Goal: Task Accomplishment & Management: Manage account settings

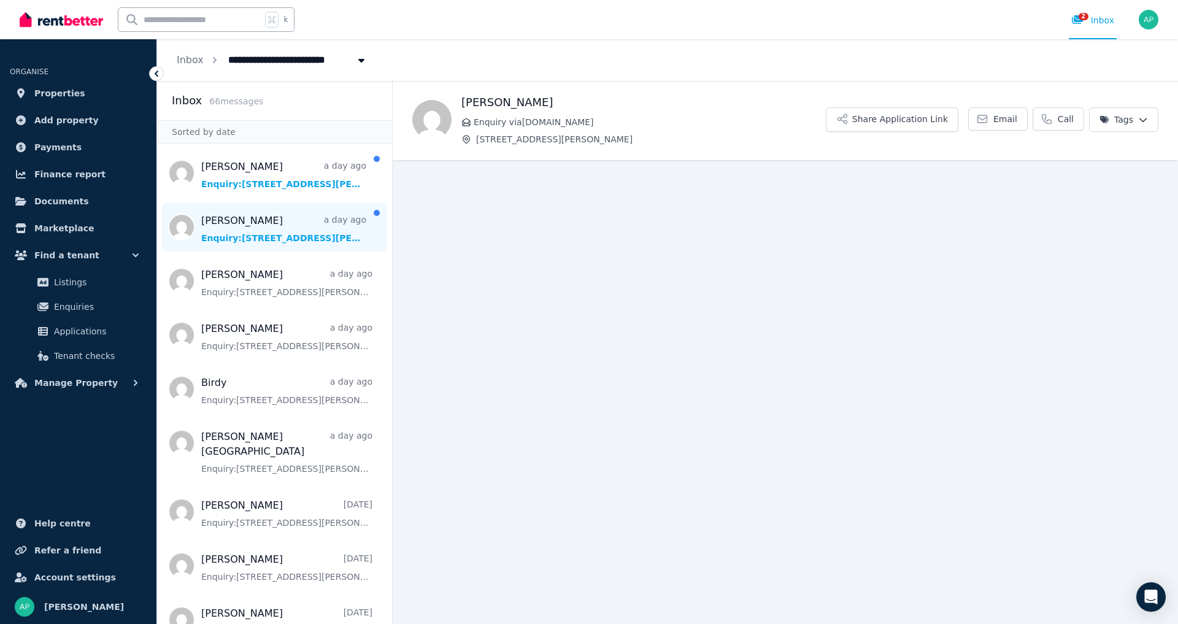
click at [312, 242] on span "Message list" at bounding box center [274, 227] width 235 height 49
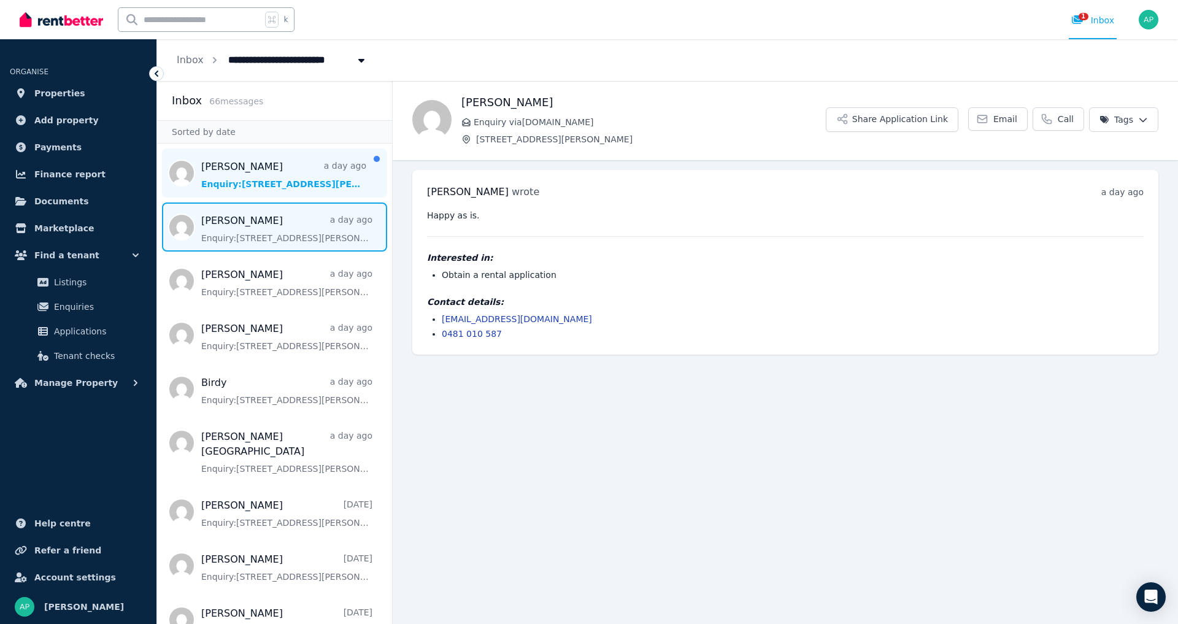
click at [268, 182] on span "Message list" at bounding box center [274, 173] width 235 height 49
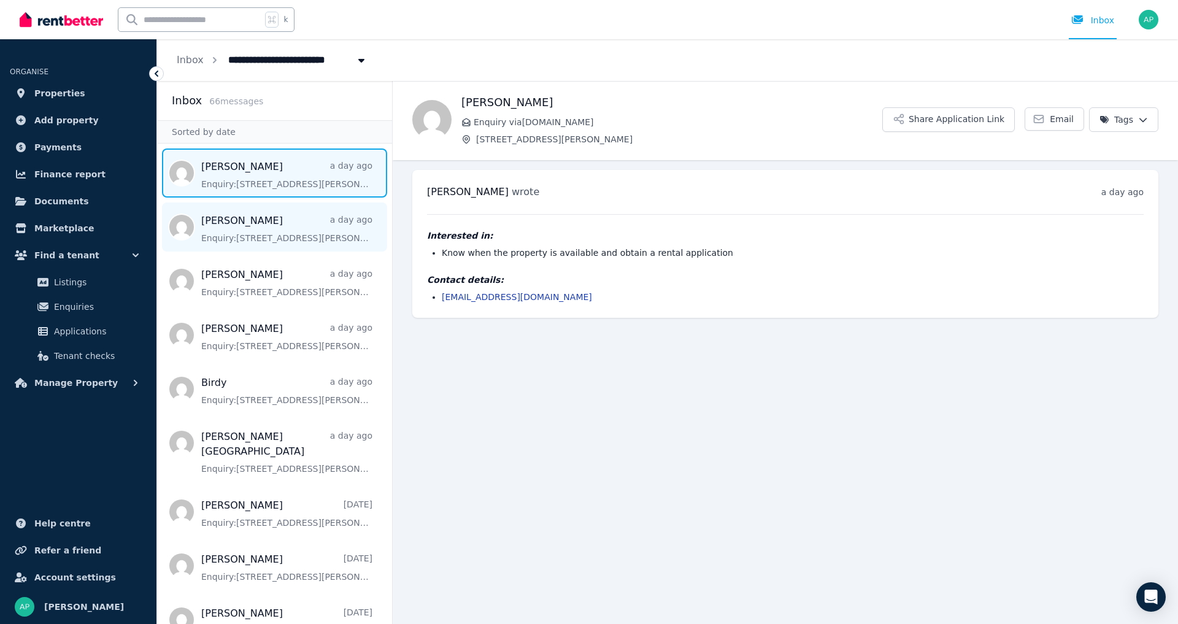
click at [304, 246] on span "Message list" at bounding box center [274, 227] width 235 height 49
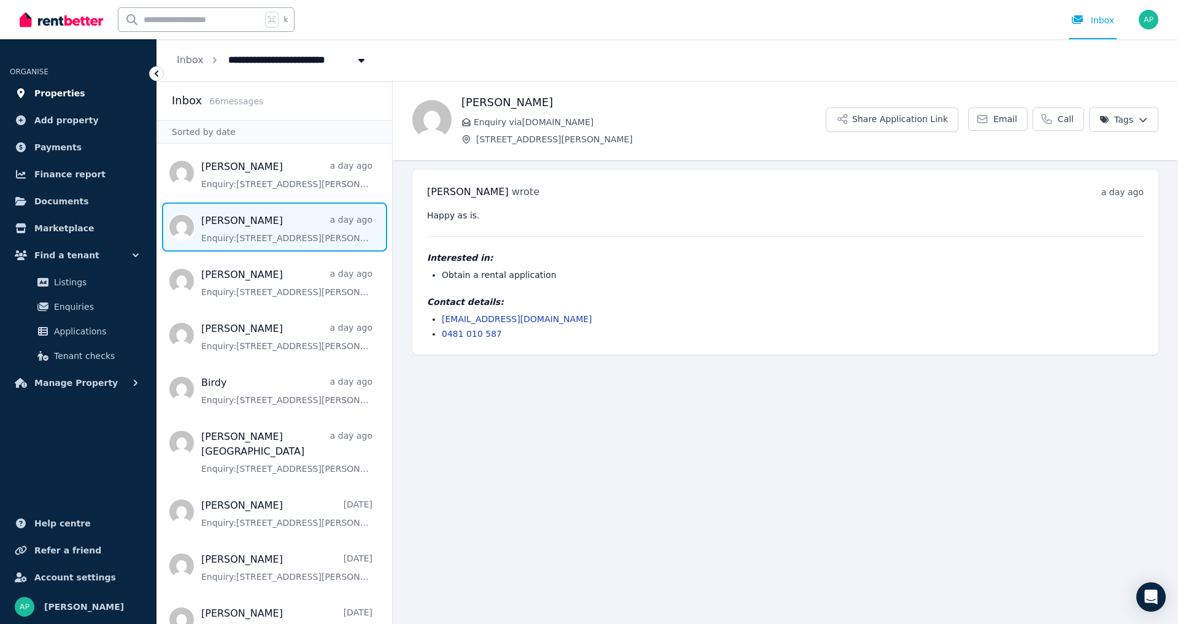
click at [48, 95] on span "Properties" at bounding box center [59, 93] width 51 height 15
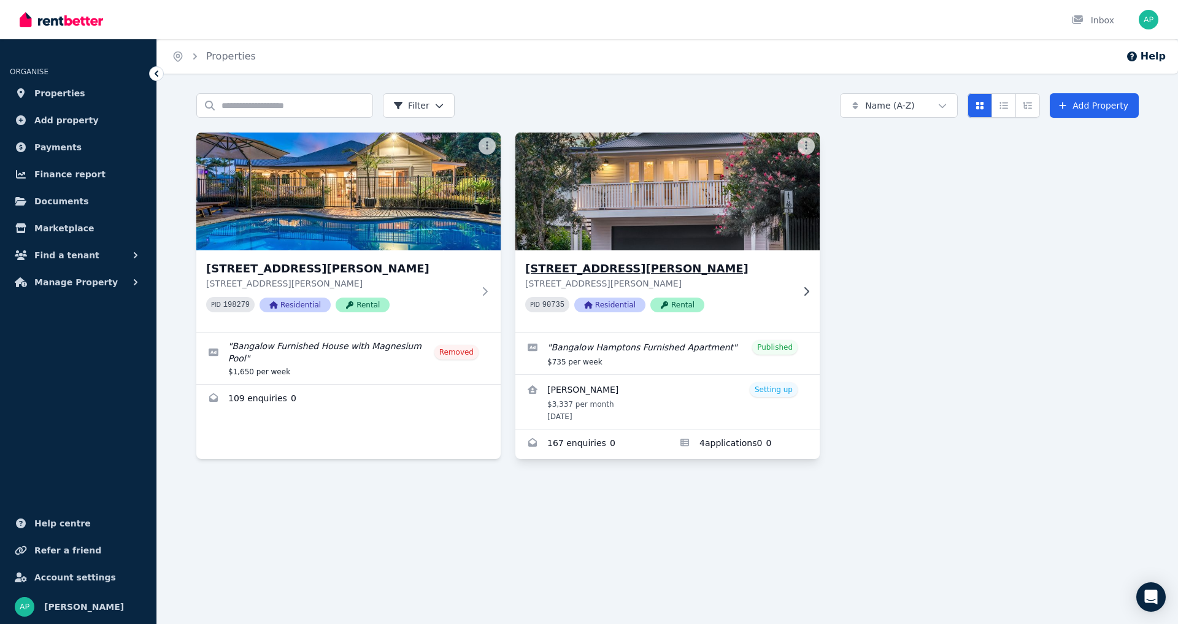
click at [633, 218] on img at bounding box center [668, 191] width 320 height 124
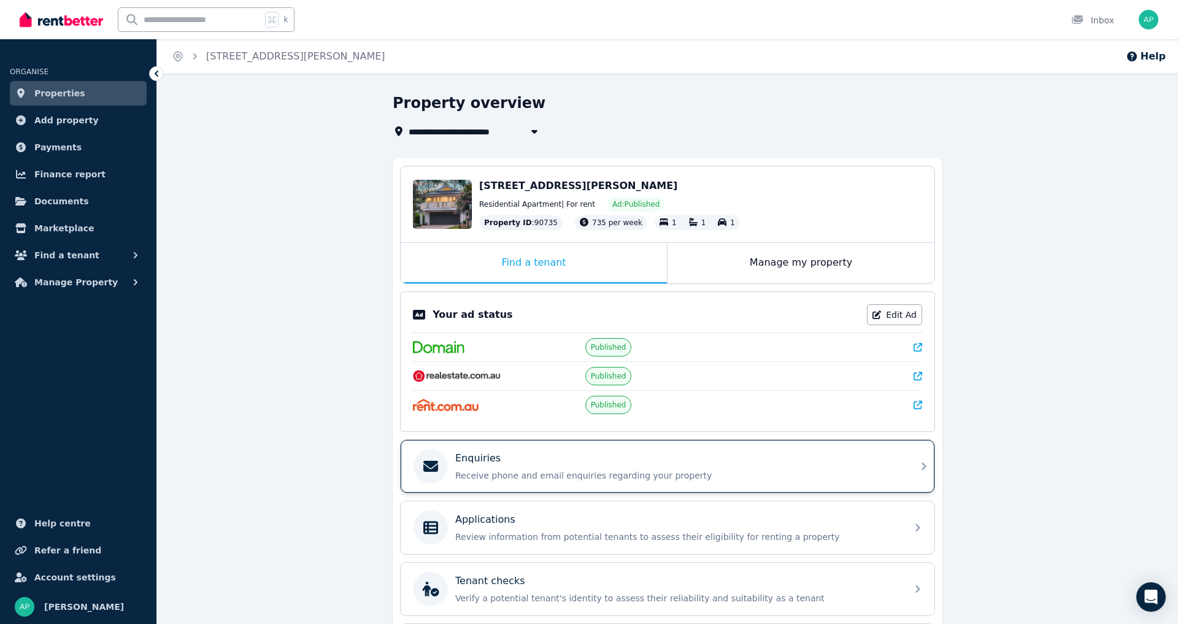
click at [501, 466] on div "Enquiries" at bounding box center [677, 458] width 444 height 15
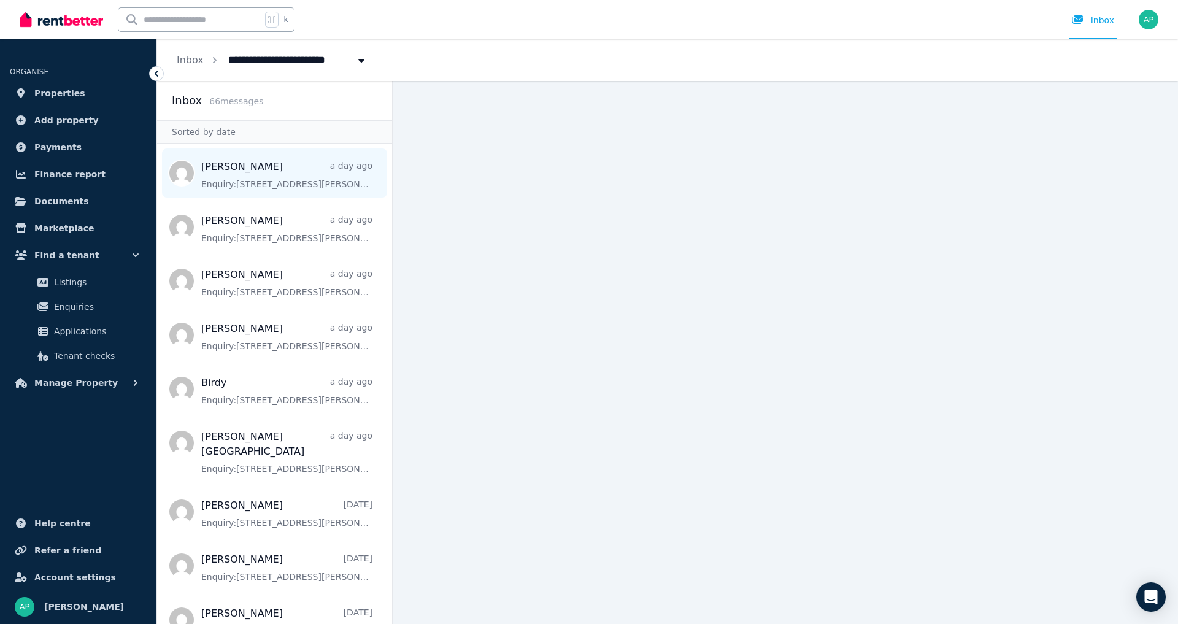
click at [266, 180] on span "Message list" at bounding box center [274, 173] width 235 height 49
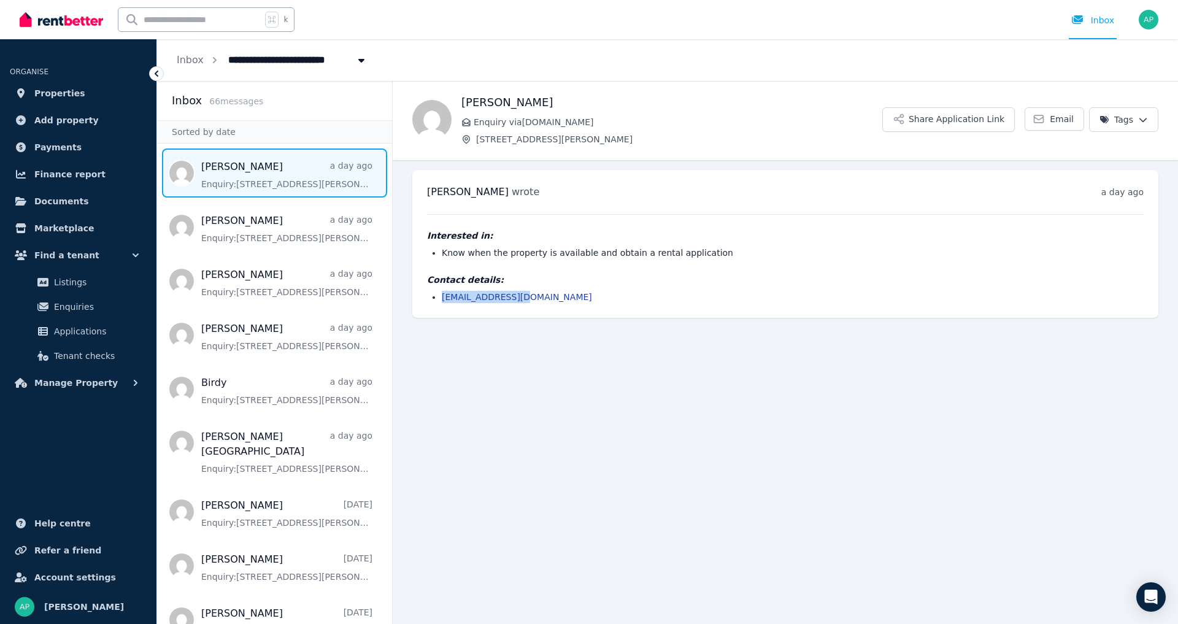
drag, startPoint x: 524, startPoint y: 295, endPoint x: 443, endPoint y: 296, distance: 81.6
click at [443, 296] on li "[EMAIL_ADDRESS][DOMAIN_NAME]" at bounding box center [793, 297] width 702 height 12
click at [272, 225] on span "Message list" at bounding box center [274, 227] width 235 height 49
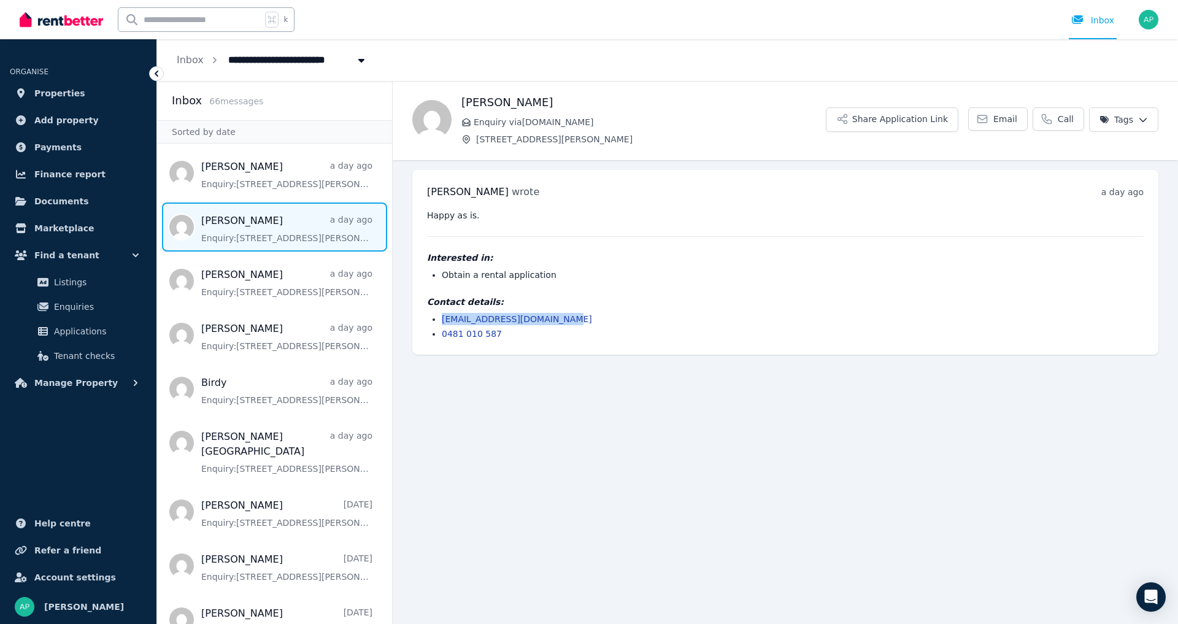
drag, startPoint x: 570, startPoint y: 319, endPoint x: 441, endPoint y: 317, distance: 128.9
click at [441, 317] on ul "[EMAIL_ADDRESS][DOMAIN_NAME] 0481 010 587" at bounding box center [785, 326] width 717 height 27
click at [228, 301] on span "Message list" at bounding box center [274, 281] width 235 height 49
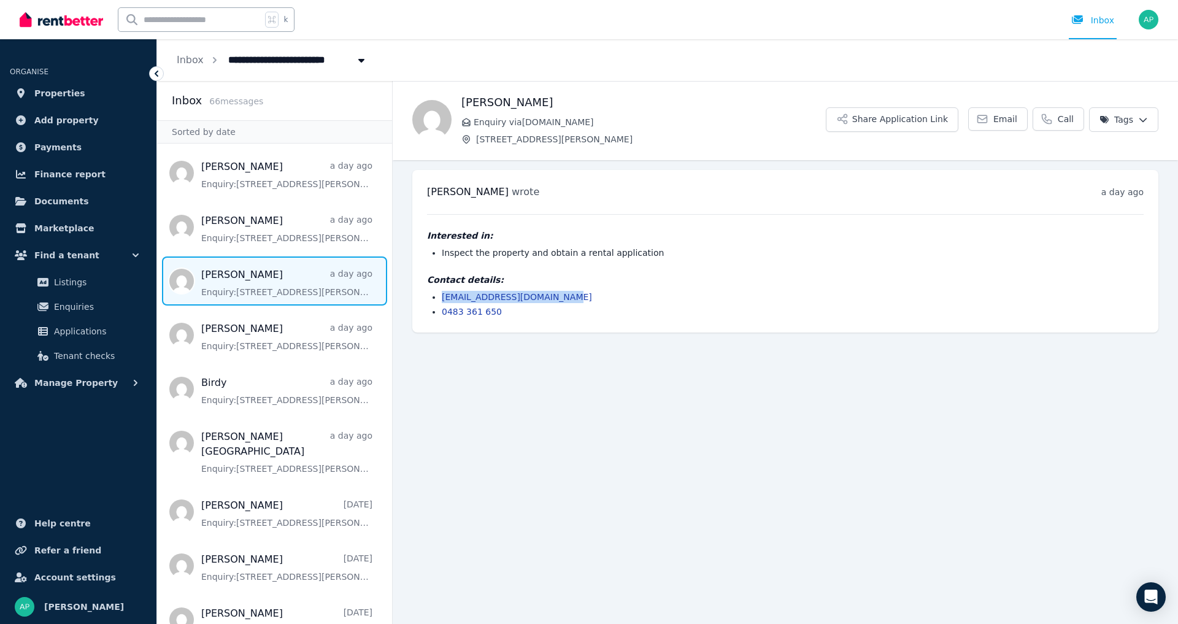
drag, startPoint x: 573, startPoint y: 295, endPoint x: 474, endPoint y: 297, distance: 98.2
click at [439, 296] on ul "[EMAIL_ADDRESS][DOMAIN_NAME] 0483 361 650" at bounding box center [785, 304] width 717 height 27
click at [503, 418] on main "Back [PERSON_NAME] Enquiry via [DOMAIN_NAME] [STREET_ADDRESS][PERSON_NAME] Appl…" at bounding box center [786, 352] width 786 height 543
drag, startPoint x: 565, startPoint y: 294, endPoint x: 441, endPoint y: 297, distance: 124.0
click at [441, 297] on ul "[EMAIL_ADDRESS][DOMAIN_NAME] 0483 361 650" at bounding box center [785, 304] width 717 height 27
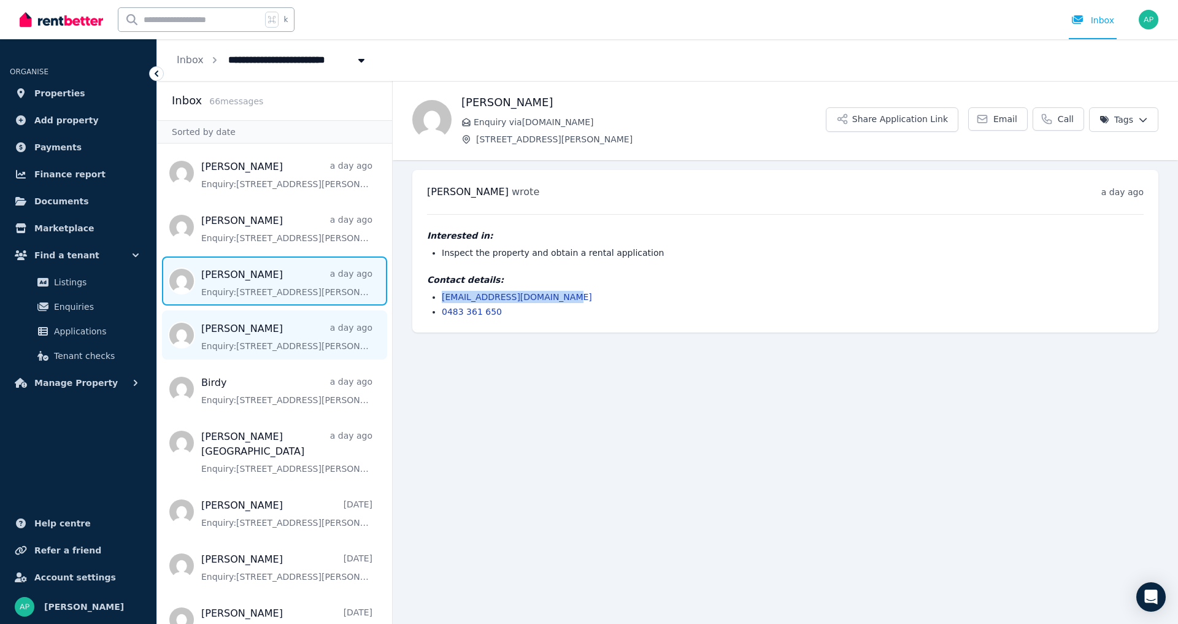
click at [247, 347] on span "Message list" at bounding box center [274, 335] width 235 height 49
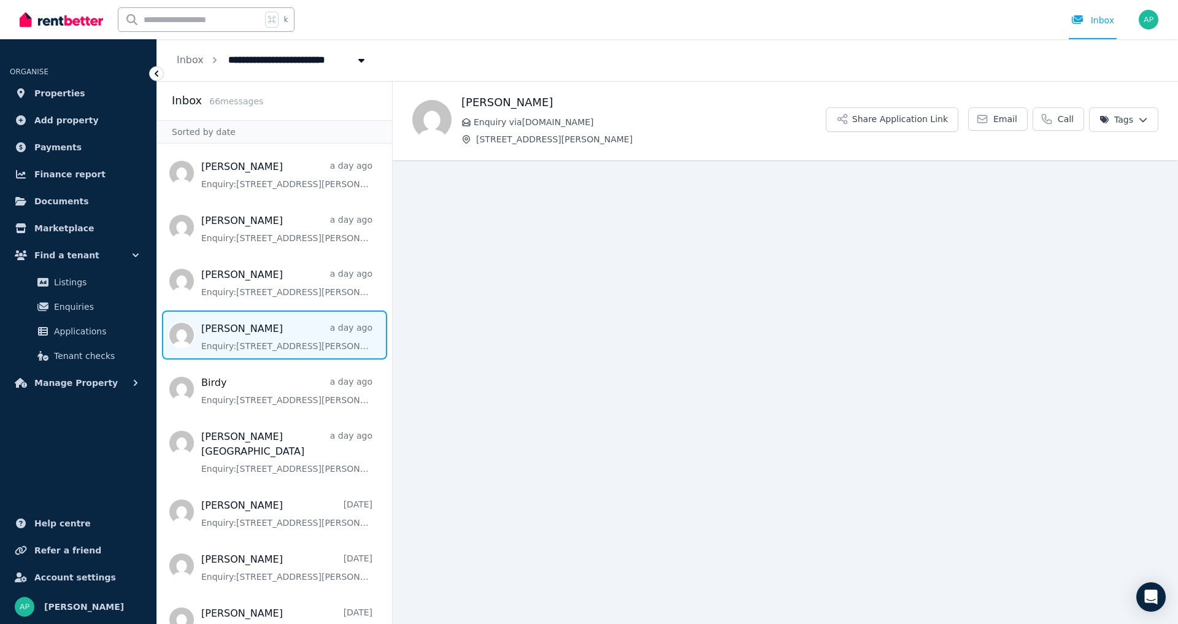
click at [247, 347] on span "Message list" at bounding box center [274, 335] width 235 height 49
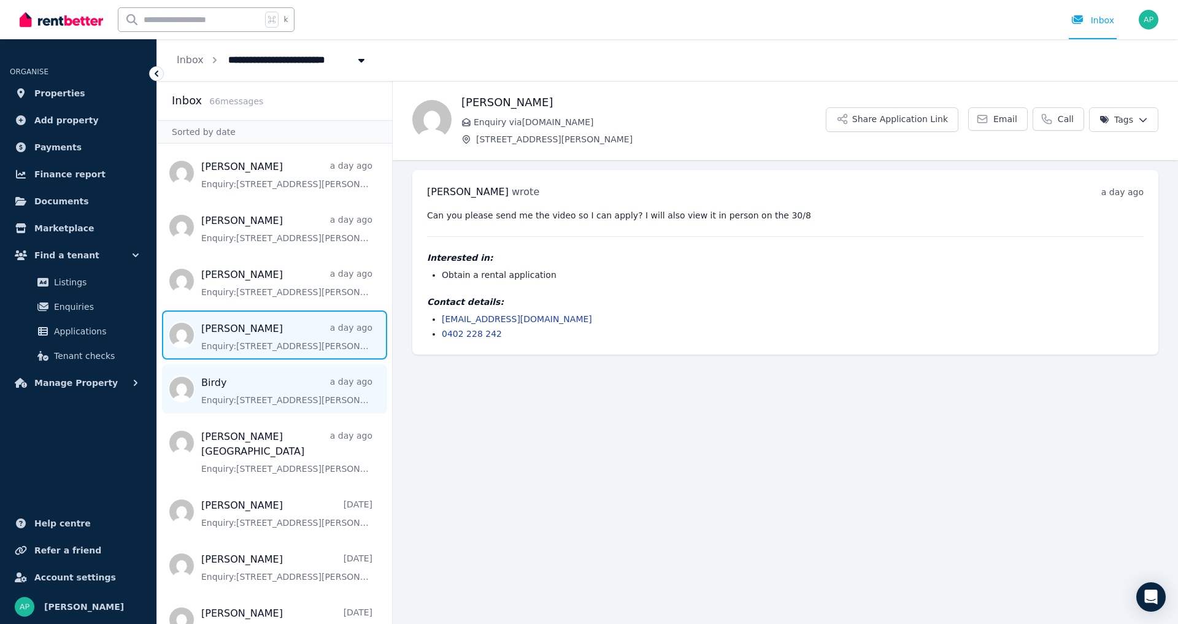
click at [260, 392] on span "Message list" at bounding box center [274, 389] width 235 height 49
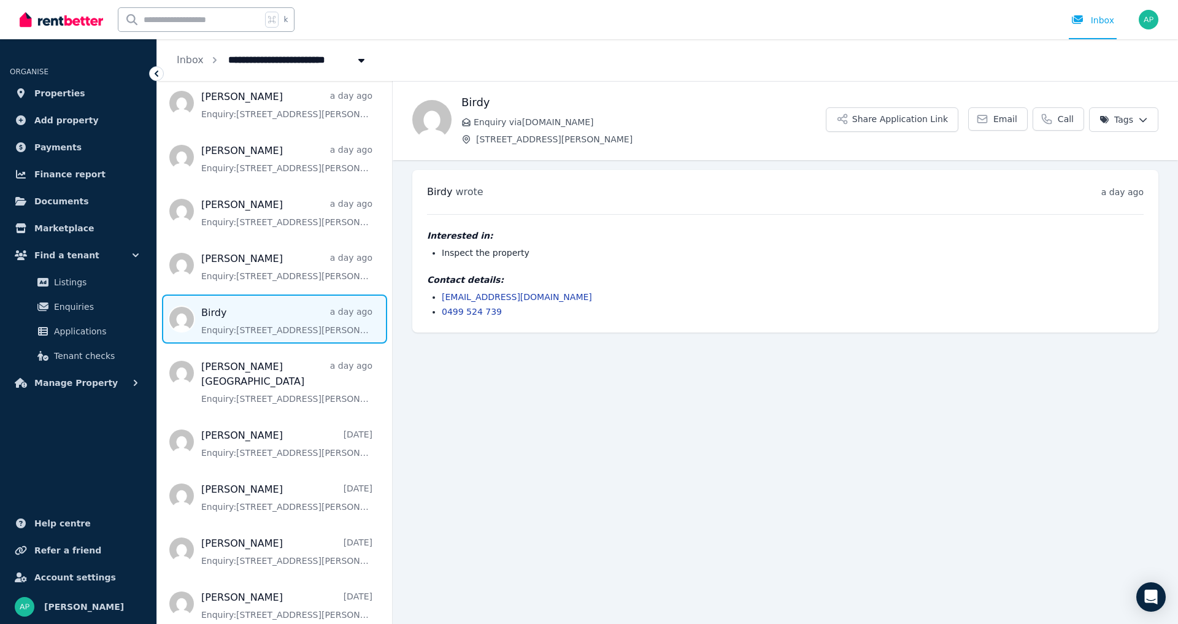
scroll to position [101, 0]
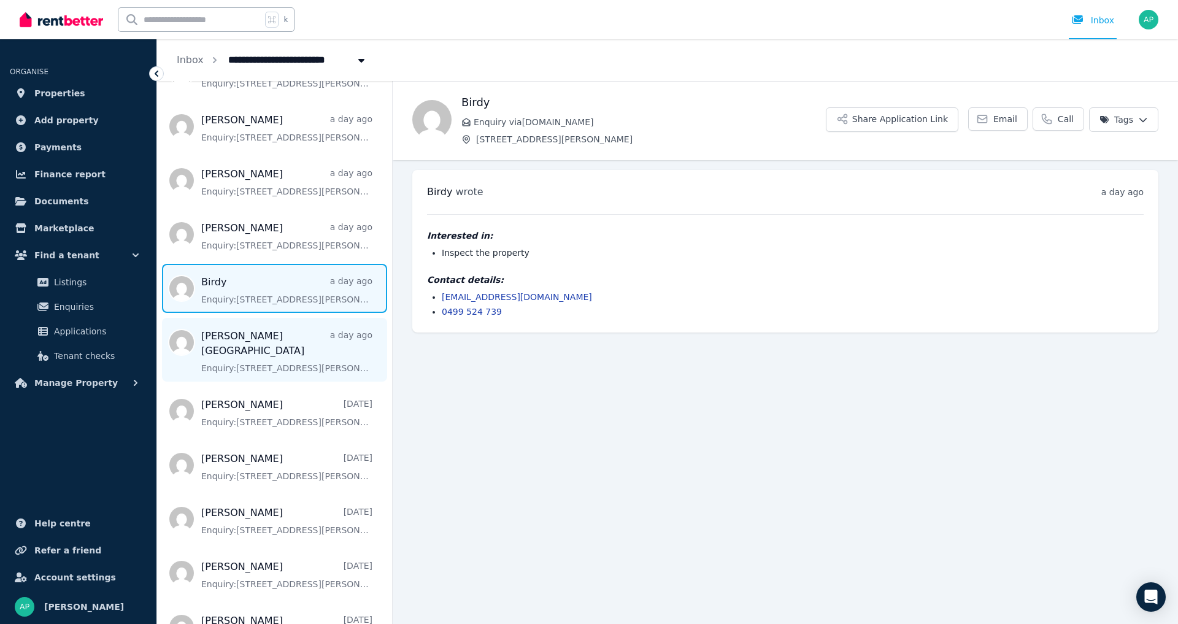
click at [258, 354] on span "Message list" at bounding box center [274, 350] width 235 height 64
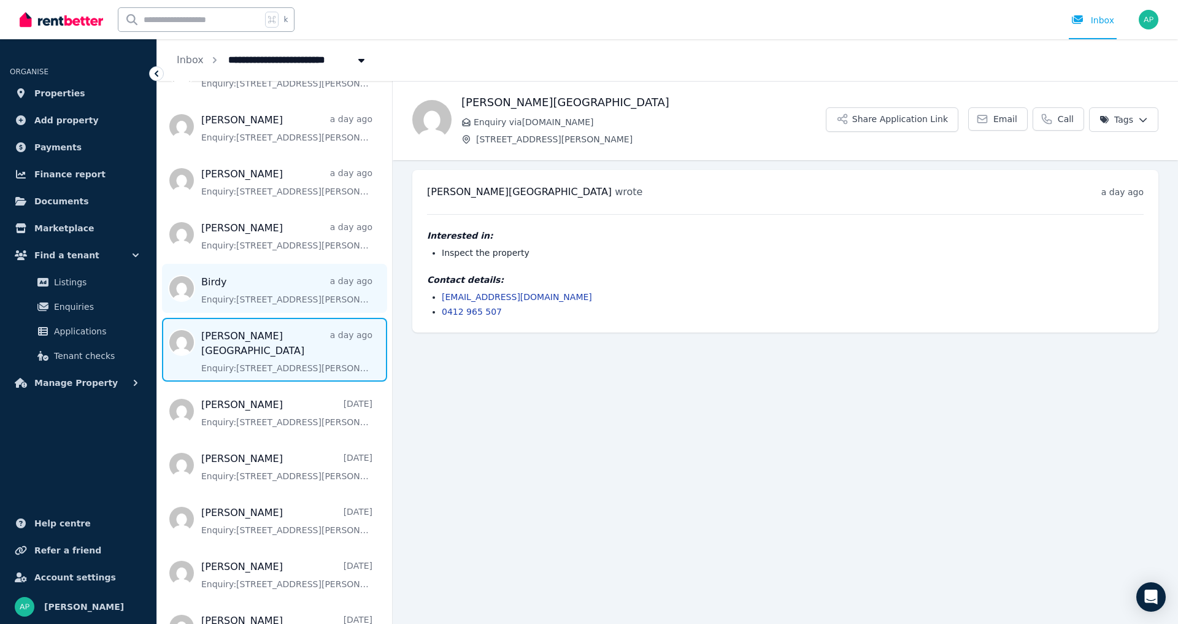
click at [256, 295] on span "Message list" at bounding box center [274, 288] width 235 height 49
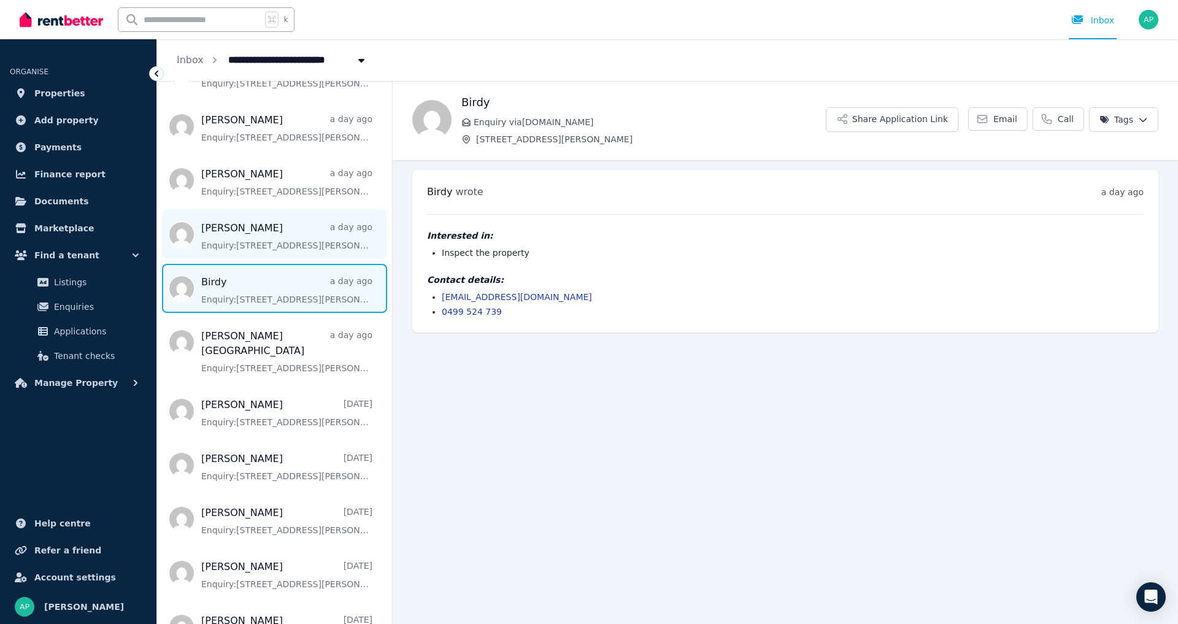
click at [253, 244] on span "Message list" at bounding box center [274, 234] width 235 height 49
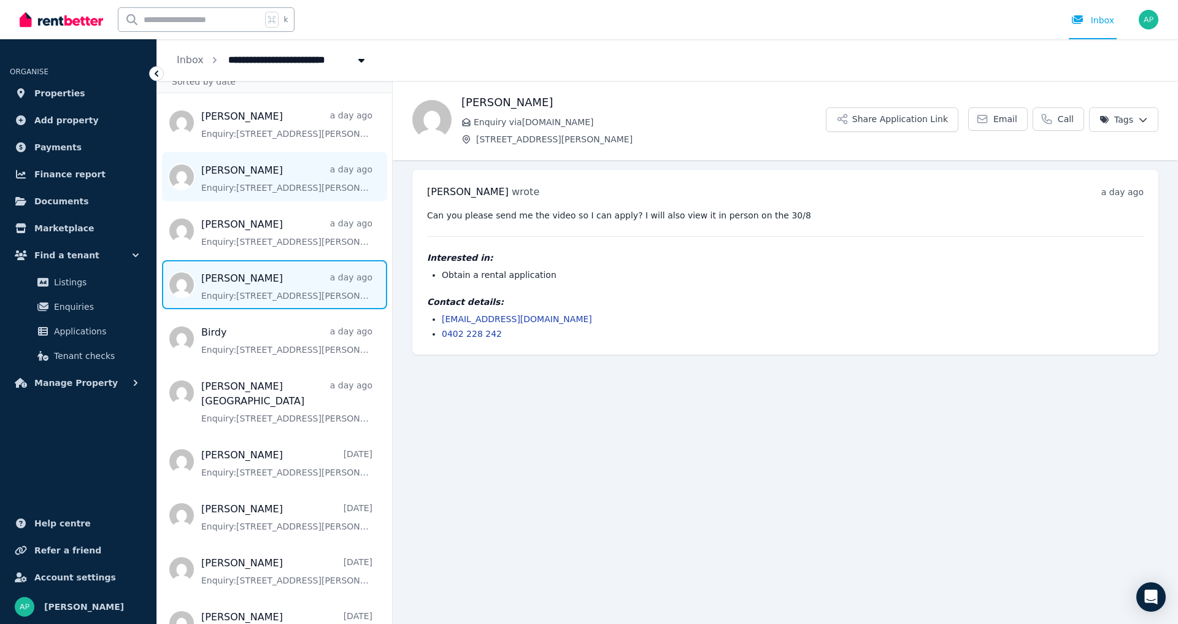
scroll to position [31, 0]
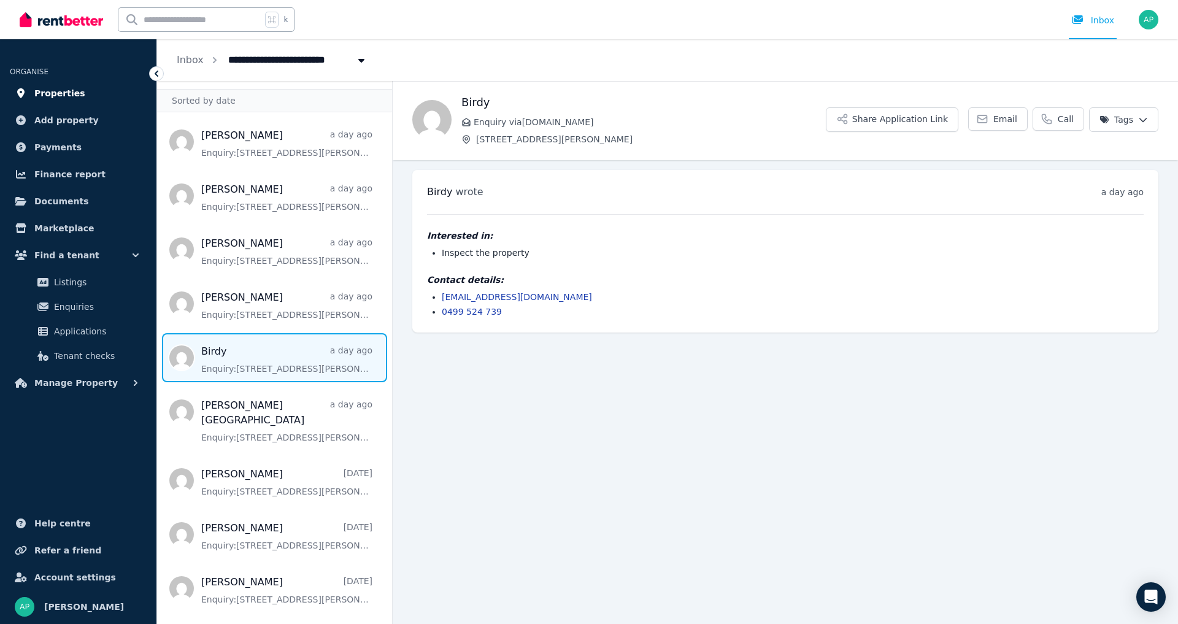
click at [56, 94] on span "Properties" at bounding box center [59, 93] width 51 height 15
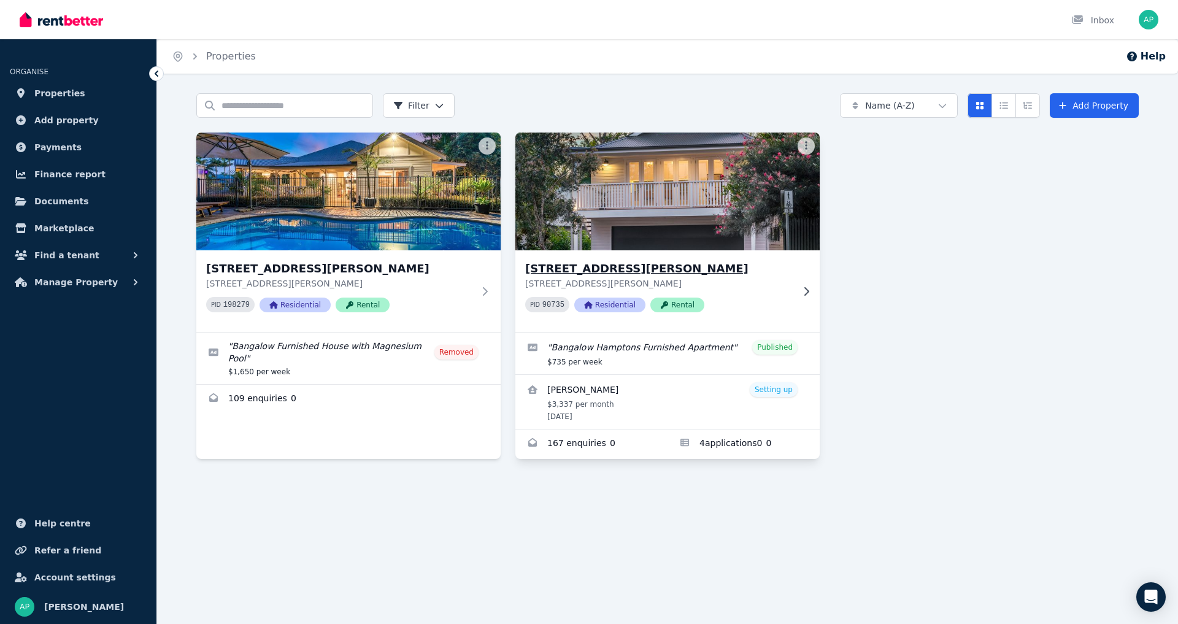
click at [709, 231] on img at bounding box center [668, 191] width 320 height 124
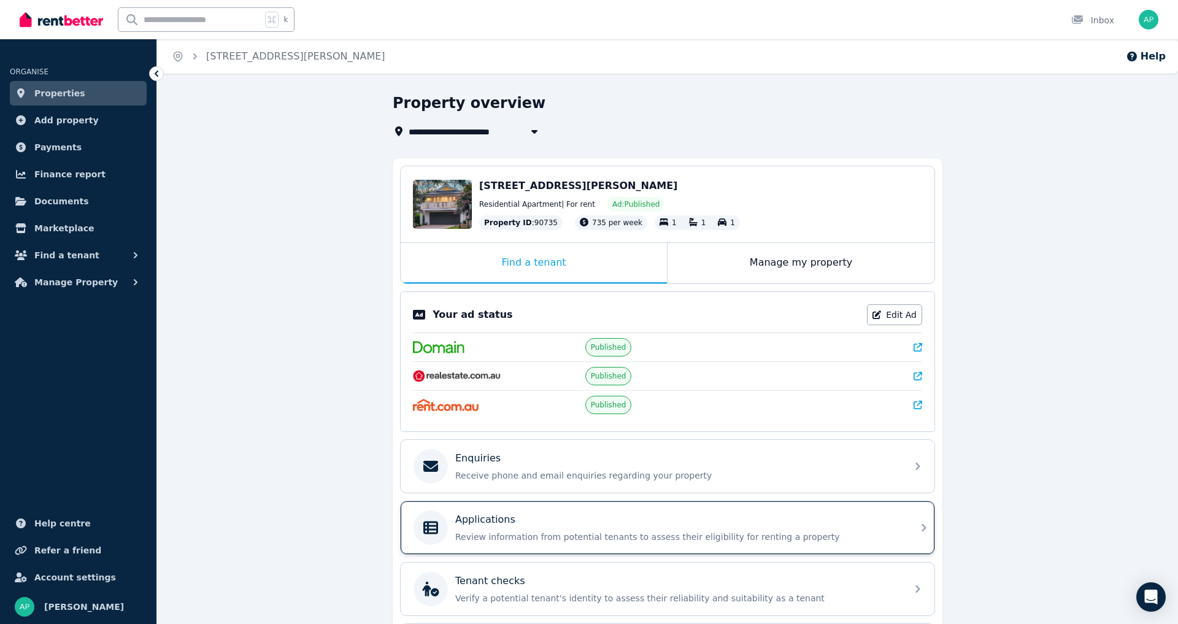
click at [555, 543] on p "Review information from potential tenants to assess their eligibility for renti…" at bounding box center [677, 537] width 444 height 12
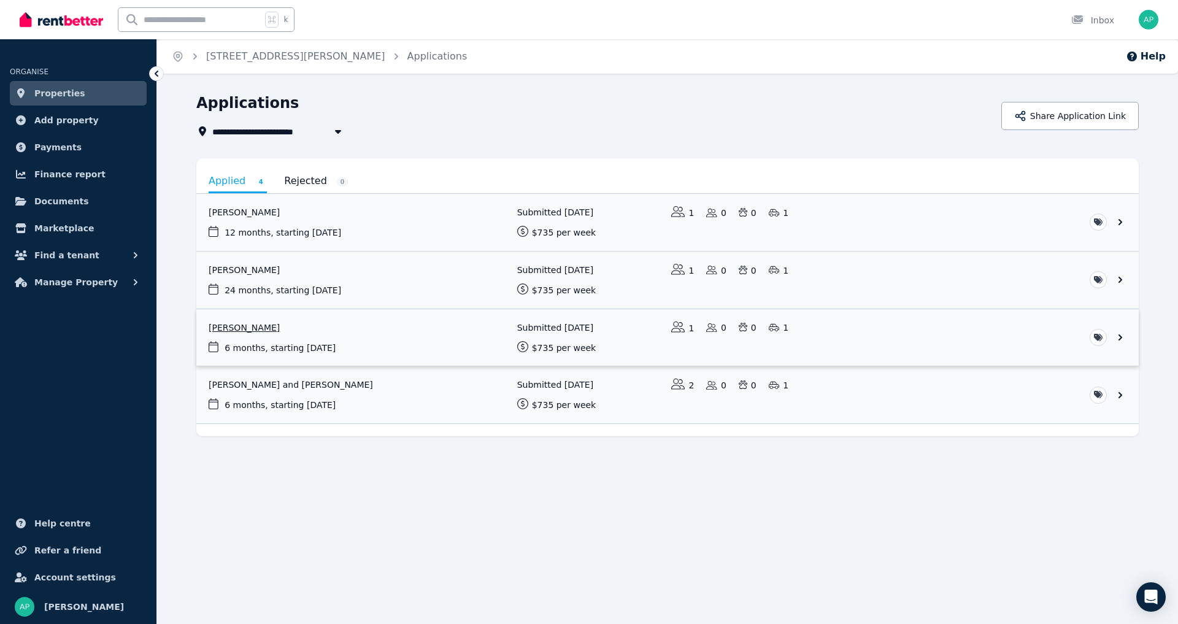
click at [1123, 338] on link "View application: Caitlin Tiziani" at bounding box center [667, 337] width 943 height 57
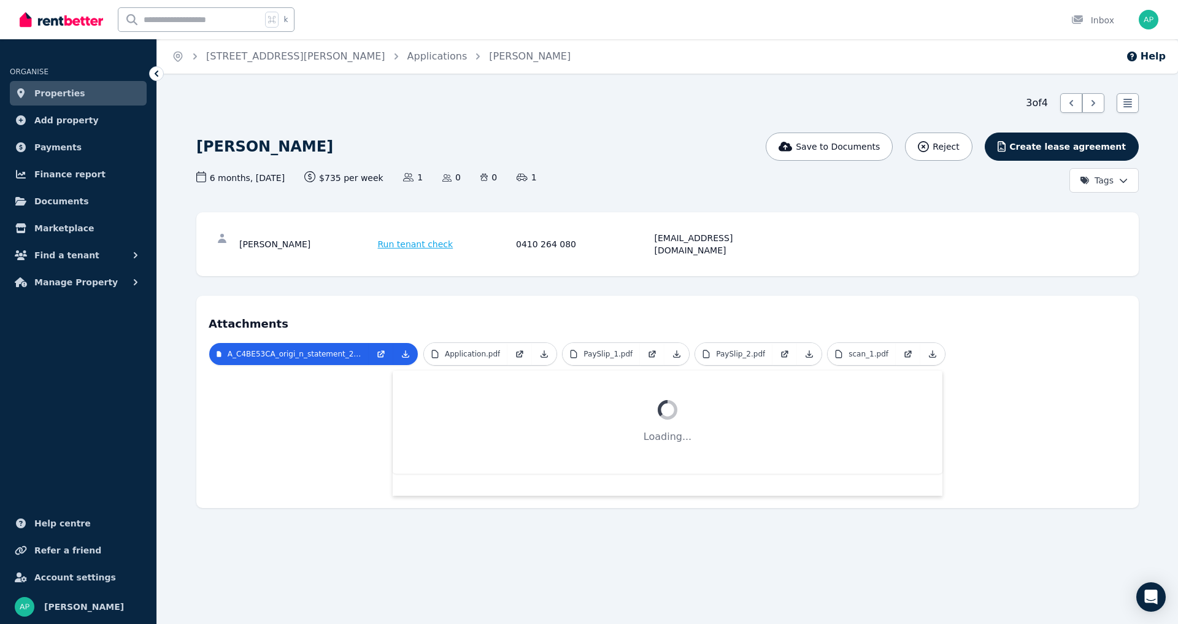
click at [772, 126] on div "3 of 4 List view [PERSON_NAME] Save to Documents Reject Create lease agreement …" at bounding box center [667, 300] width 943 height 415
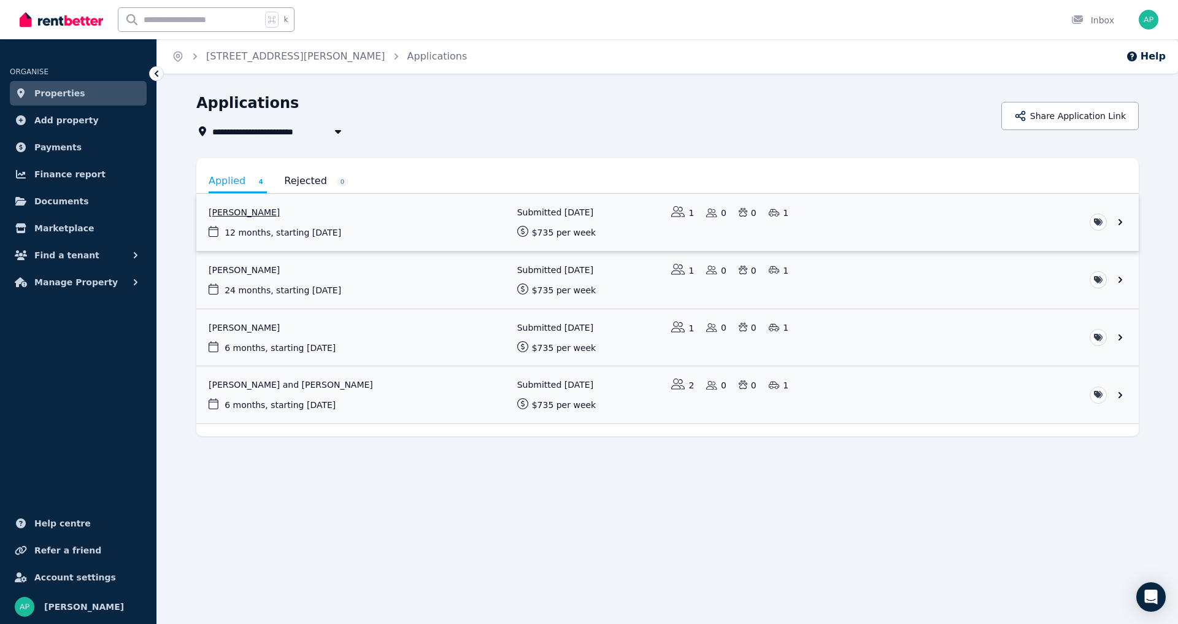
click at [277, 211] on link "View application: Ange Chamberlain" at bounding box center [667, 222] width 943 height 57
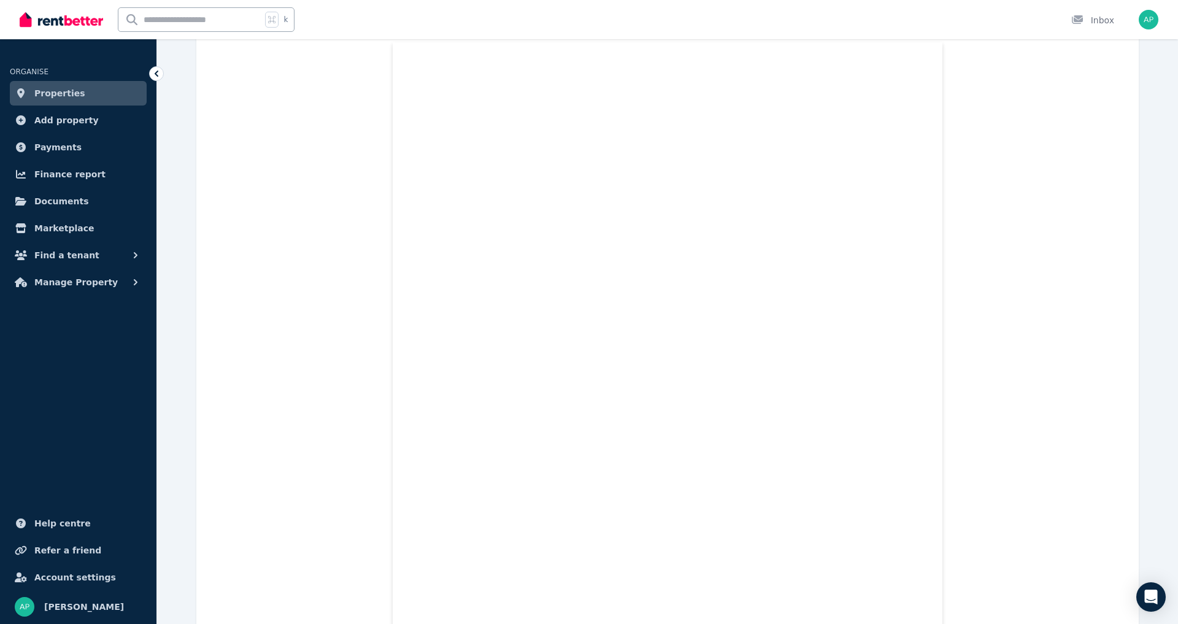
scroll to position [358, 0]
